Goal: Transaction & Acquisition: Book appointment/travel/reservation

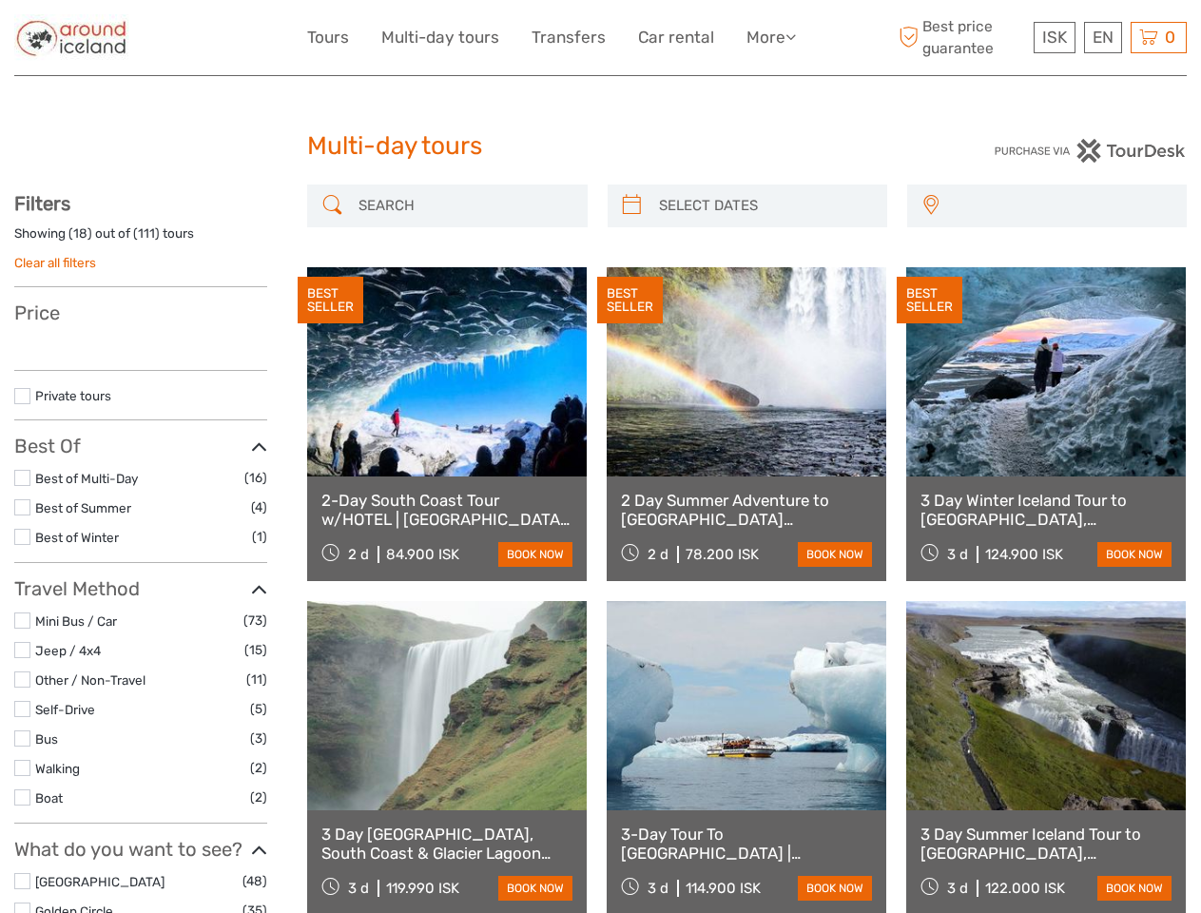
select select
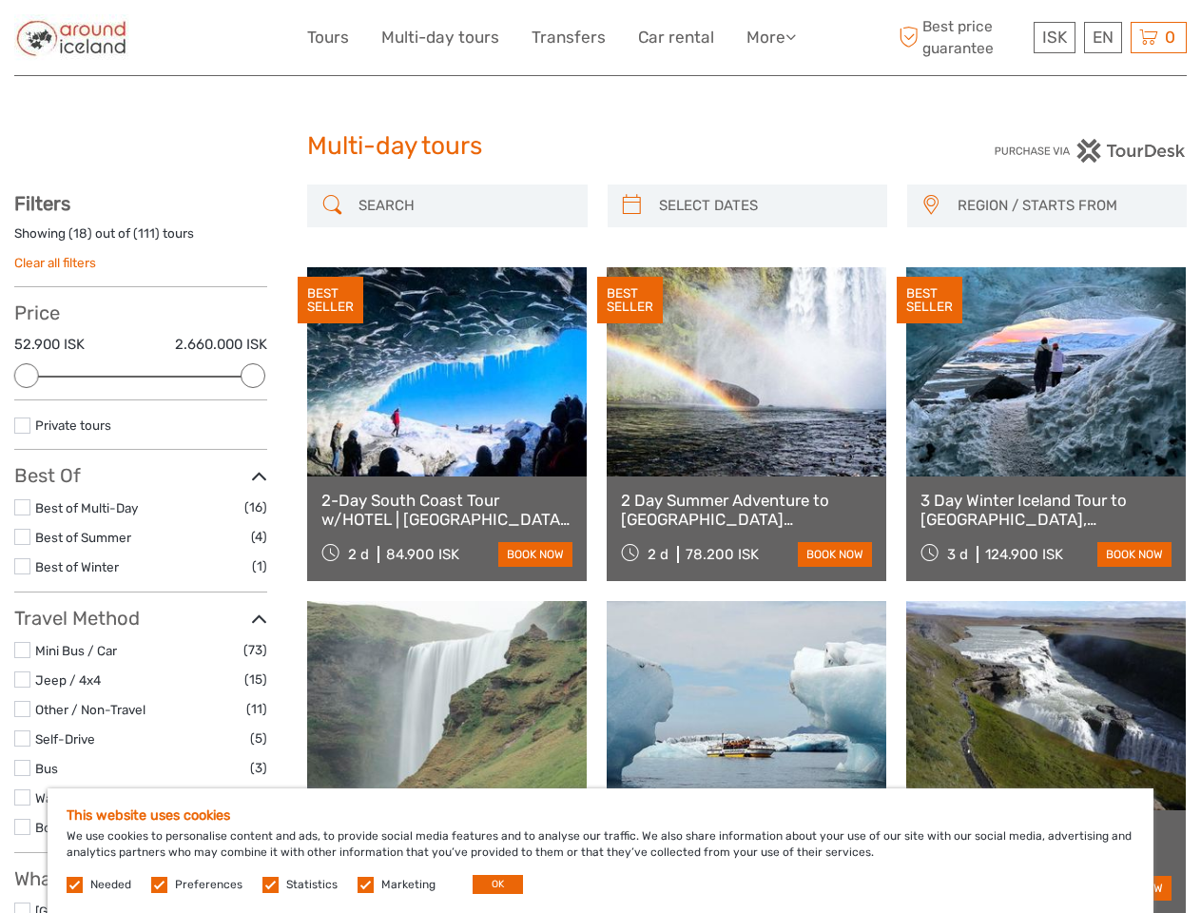
click at [769, 37] on link "More" at bounding box center [770, 38] width 49 height 28
click at [792, 36] on icon at bounding box center [790, 37] width 10 height 16
click at [1053, 37] on span "ISK" at bounding box center [1054, 37] width 25 height 19
click at [1102, 37] on div "EN English Español Deutsch" at bounding box center [1103, 37] width 38 height 31
click at [1158, 37] on div "0 Items Total 0 ISK Checkout The shopping cart is empty." at bounding box center [1158, 37] width 56 height 31
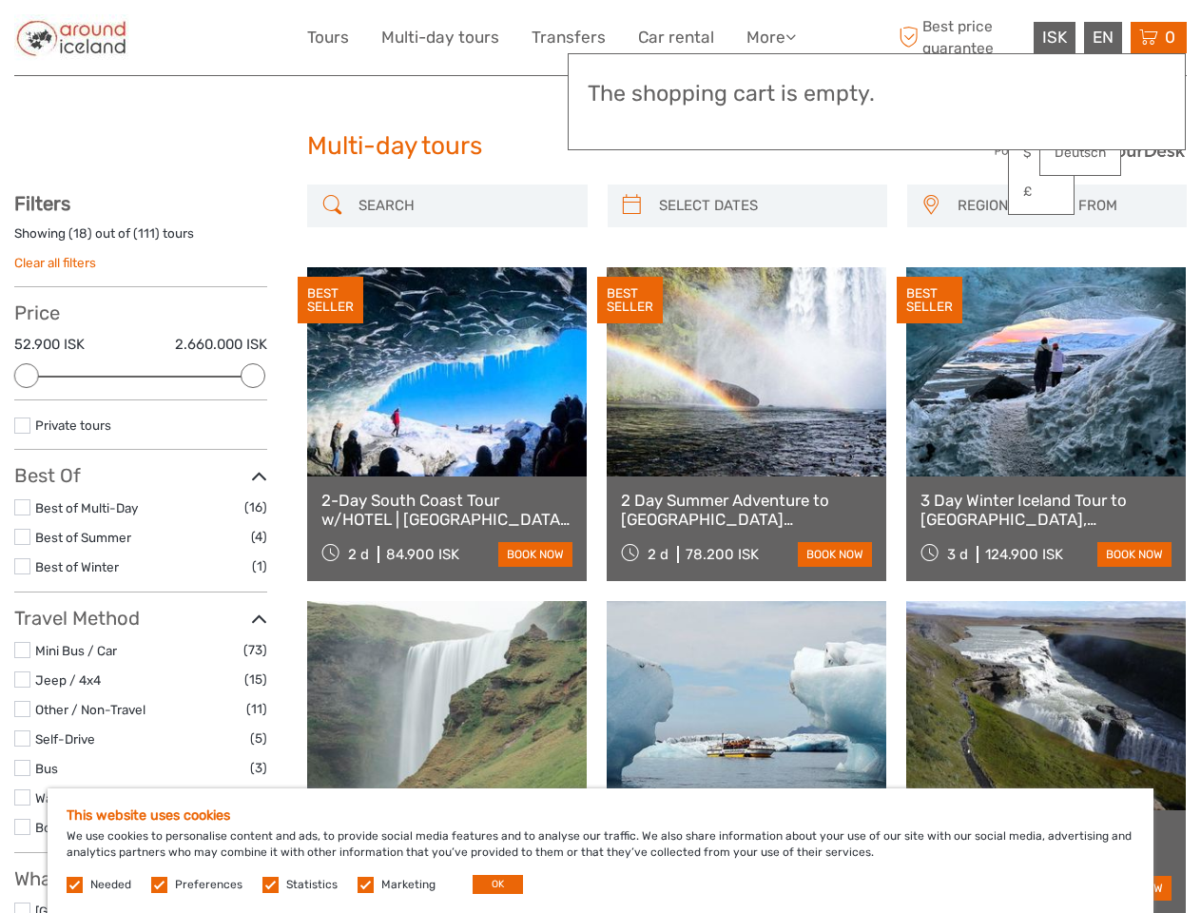
click at [27, 375] on div at bounding box center [26, 375] width 25 height 25
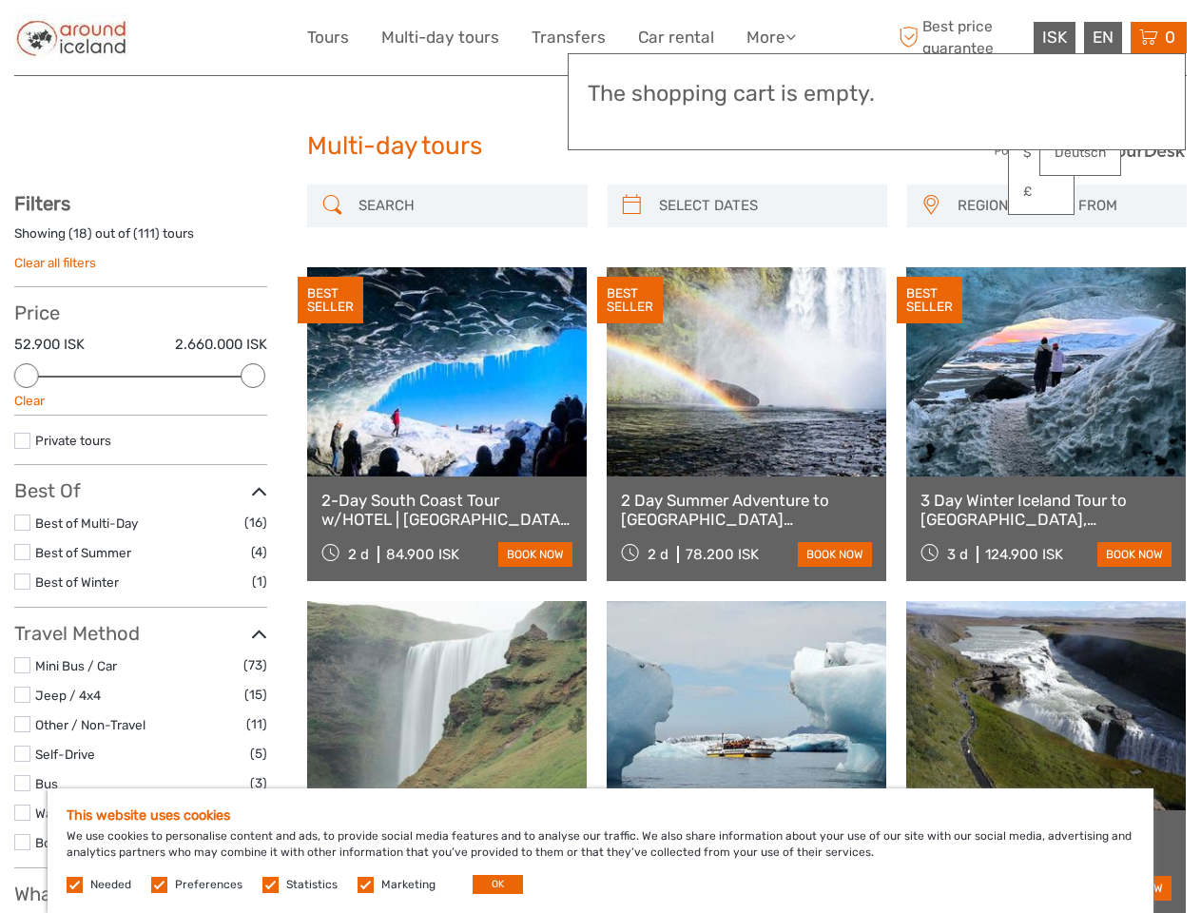
click at [253, 430] on div "Private tours" at bounding box center [140, 447] width 253 height 35
click at [631, 277] on div "BEST SELLER" at bounding box center [630, 301] width 66 height 48
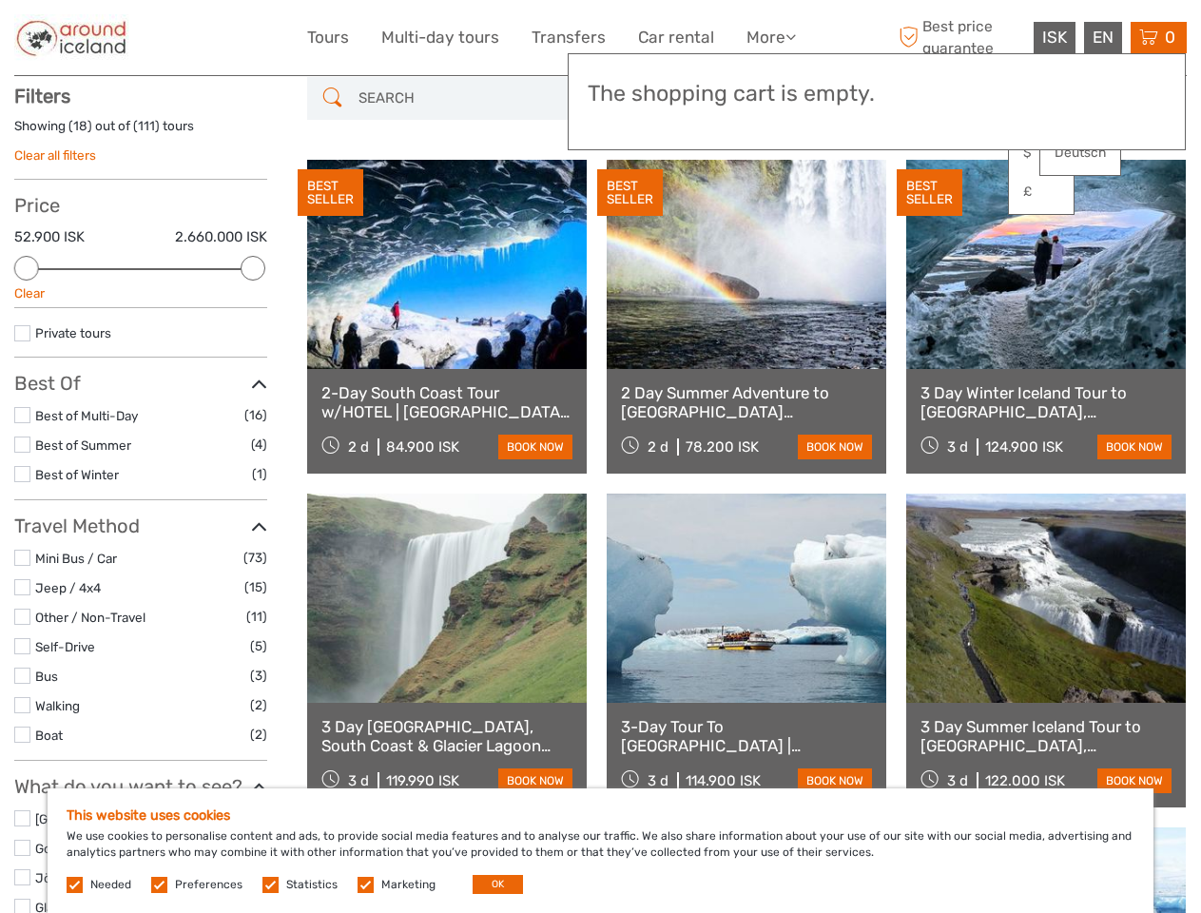
click at [763, 205] on link at bounding box center [745, 264] width 279 height 209
click at [930, 205] on div "BEST SELLER" at bounding box center [929, 193] width 66 height 48
